Goal: Transaction & Acquisition: Purchase product/service

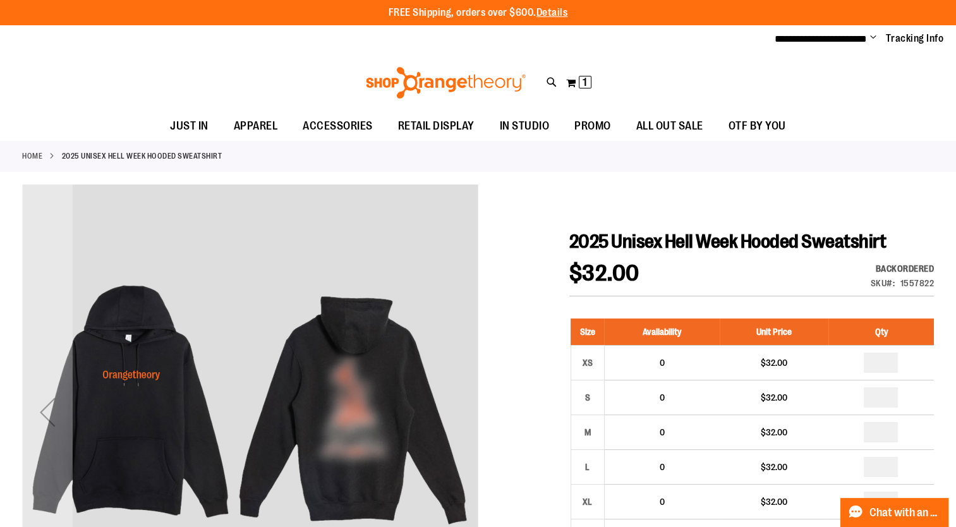
scroll to position [98, 0]
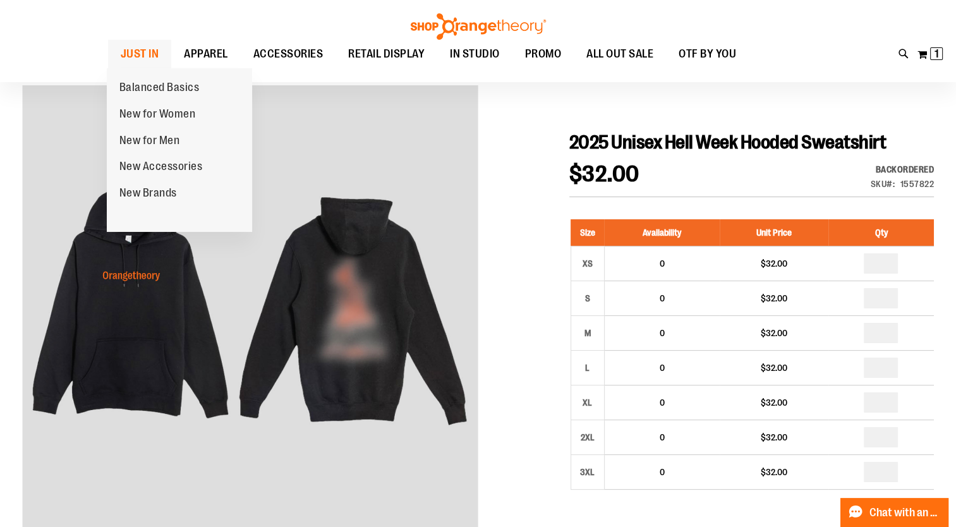
click at [131, 46] on span "JUST IN" at bounding box center [140, 54] width 39 height 28
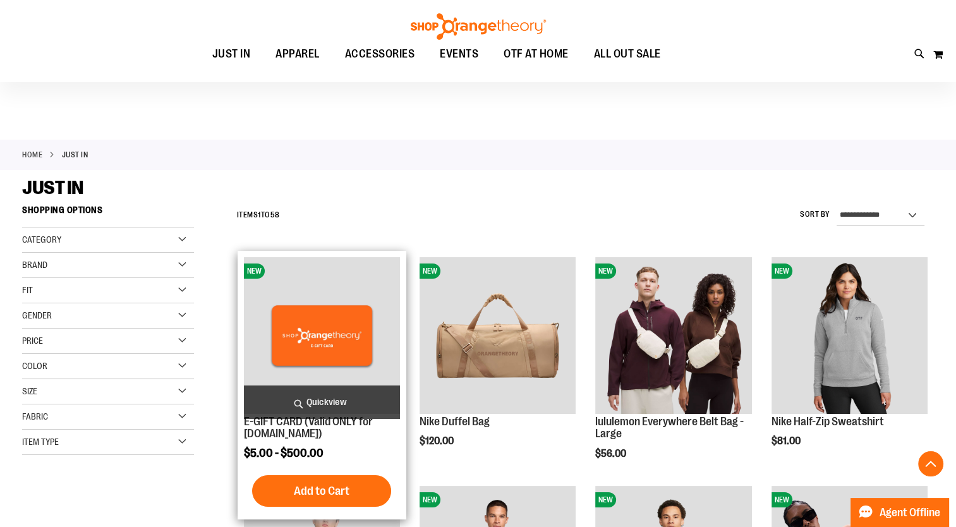
scroll to position [389, 0]
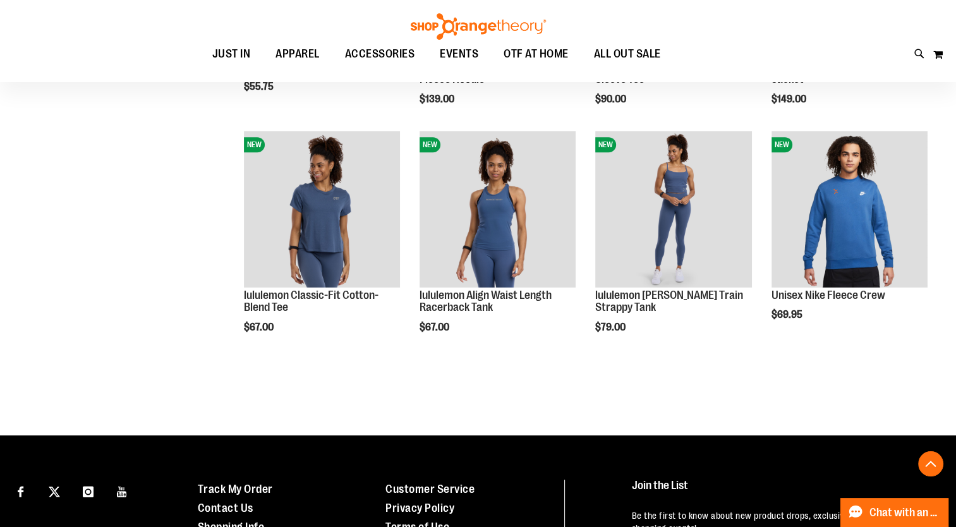
scroll to position [1287, 0]
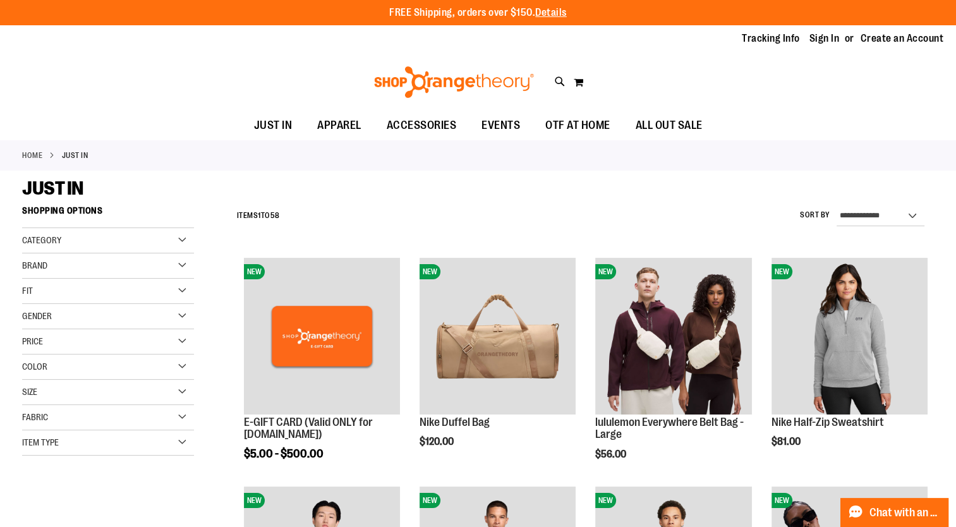
type input "**********"
click at [121, 296] on div "Fit" at bounding box center [108, 291] width 172 height 25
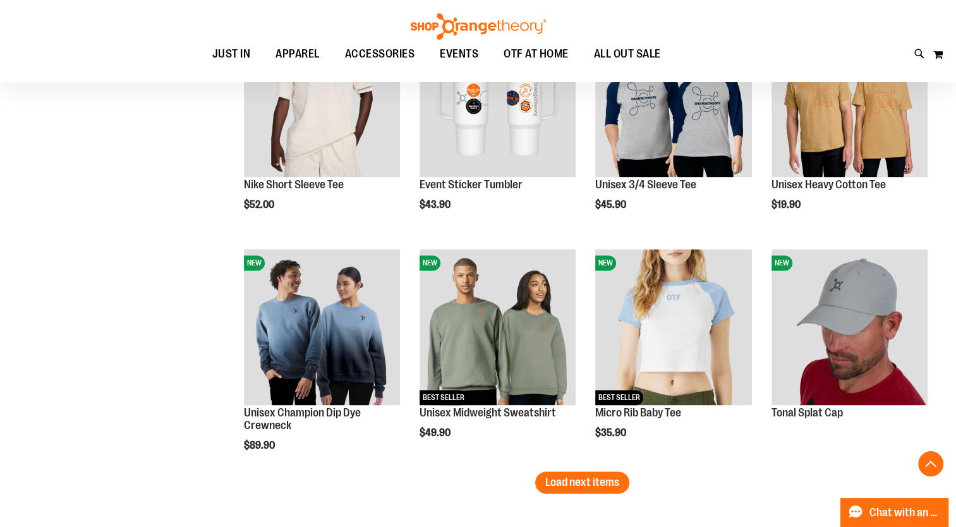
scroll to position [1837, 0]
